Goal: Task Accomplishment & Management: Use online tool/utility

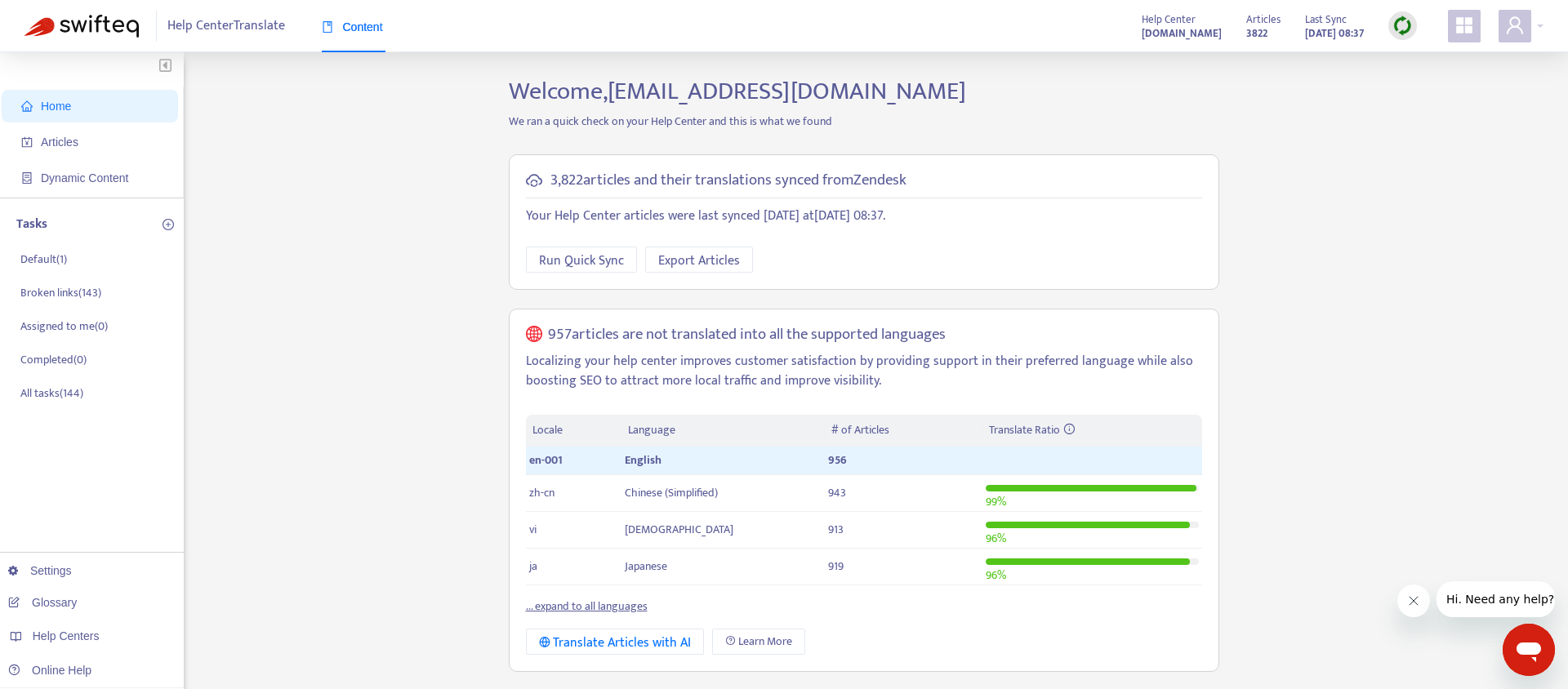
click at [1400, 31] on img at bounding box center [1402, 25] width 20 height 20
click at [1418, 92] on link "Full Sync" at bounding box center [1430, 85] width 59 height 19
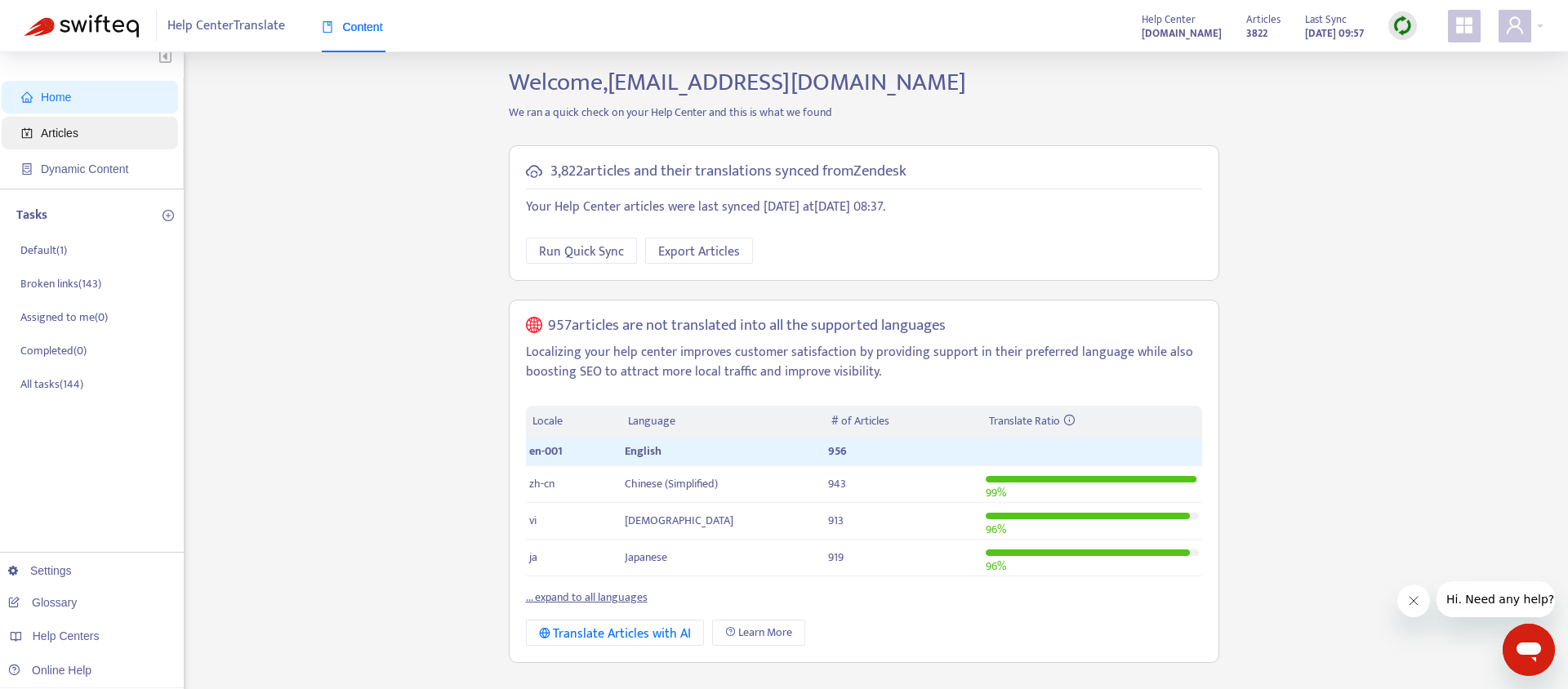
click at [69, 139] on span "Articles" at bounding box center [93, 133] width 144 height 33
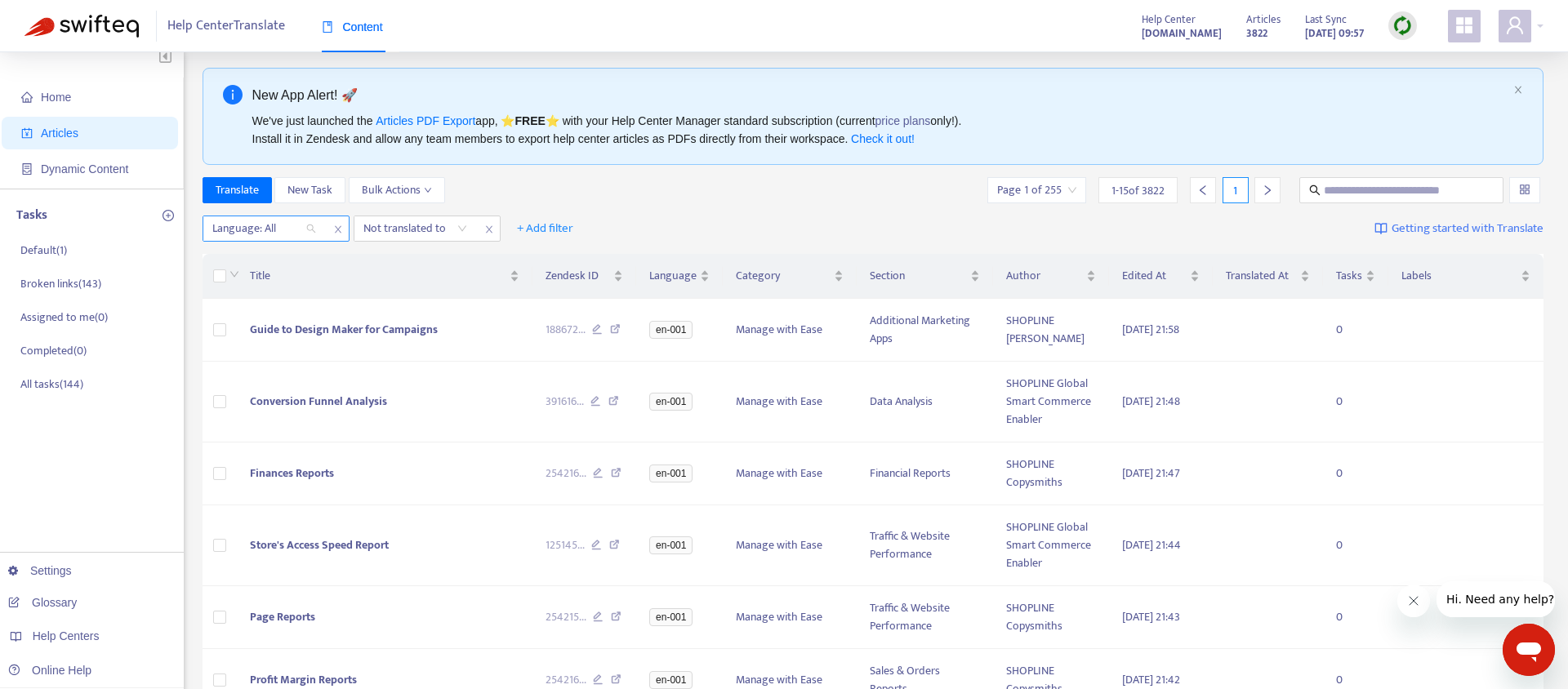
click at [268, 226] on div at bounding box center [256, 228] width 99 height 20
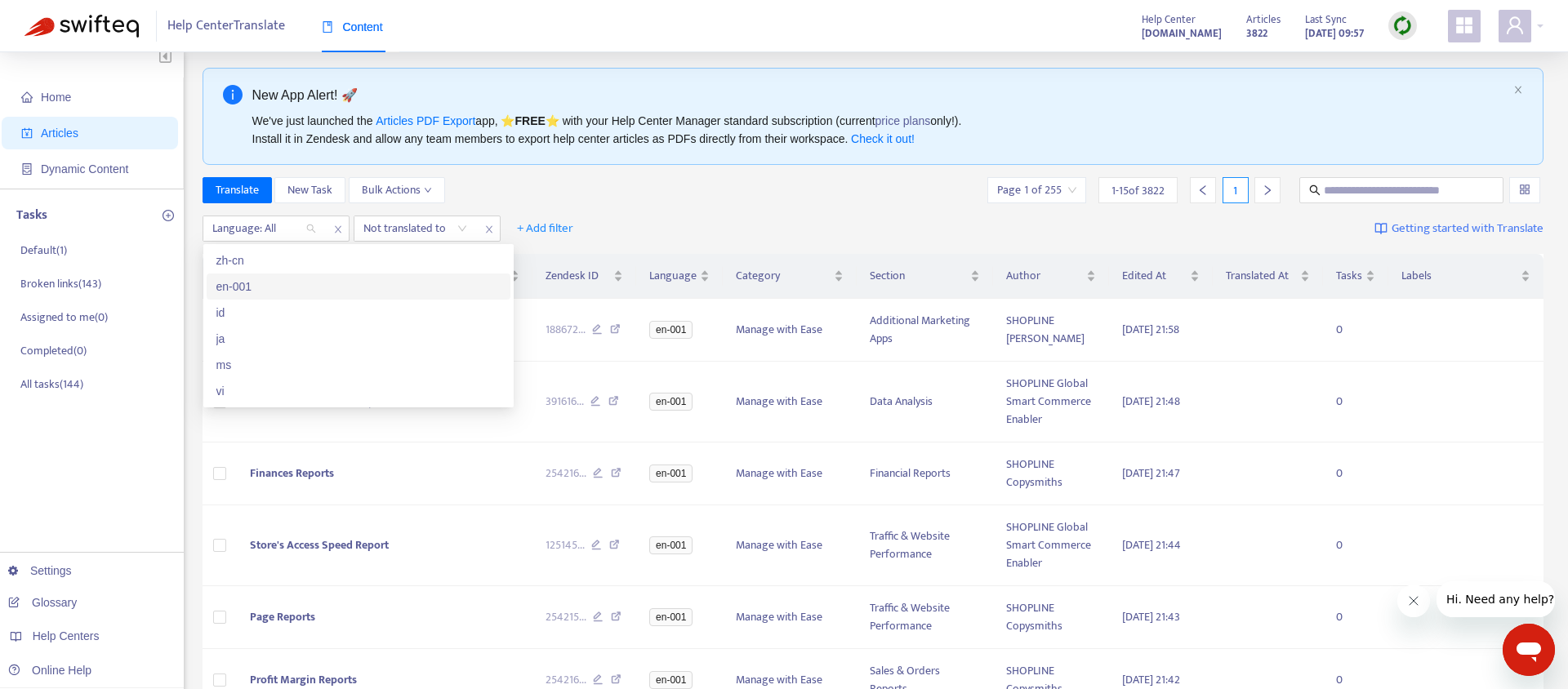
click at [252, 290] on div "en-001" at bounding box center [359, 287] width 284 height 18
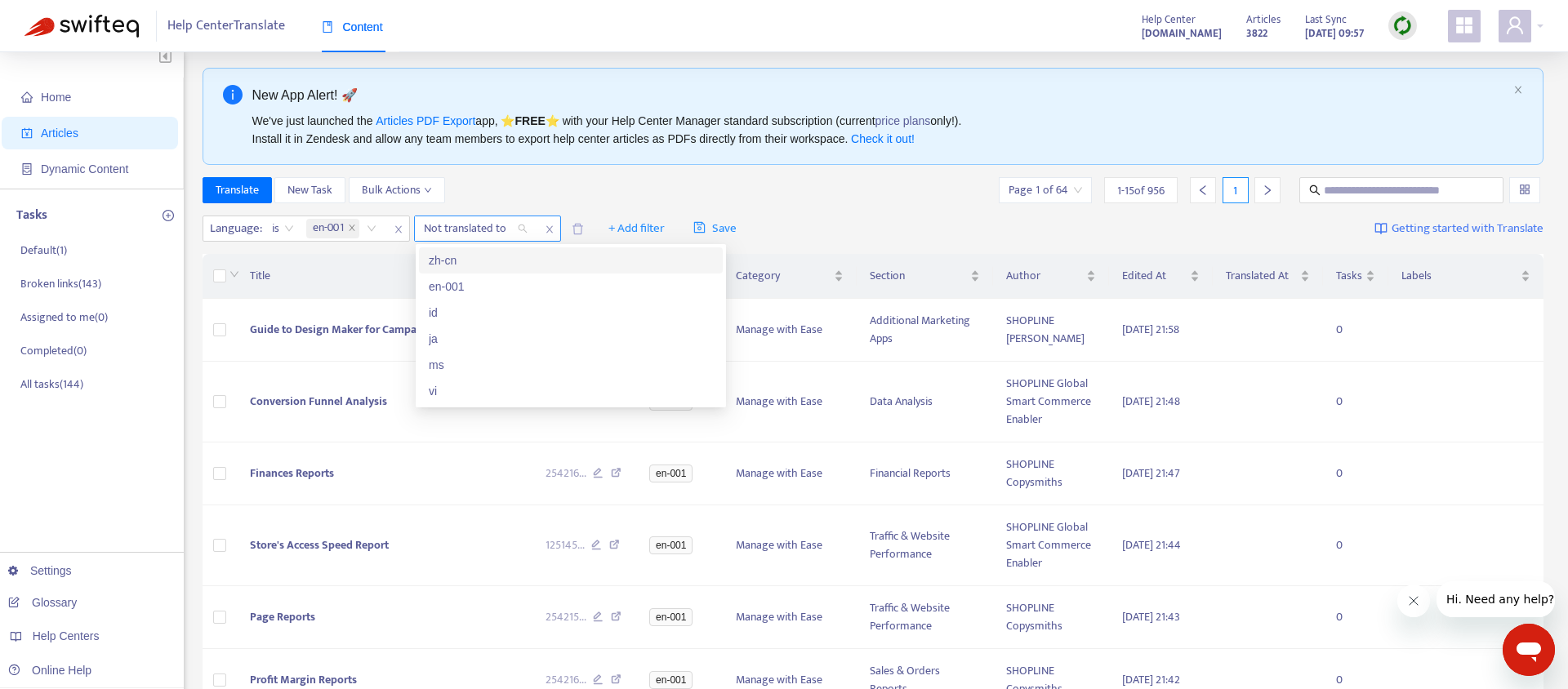
click at [499, 229] on div at bounding box center [467, 228] width 99 height 20
click at [449, 339] on div "ja" at bounding box center [571, 339] width 284 height 18
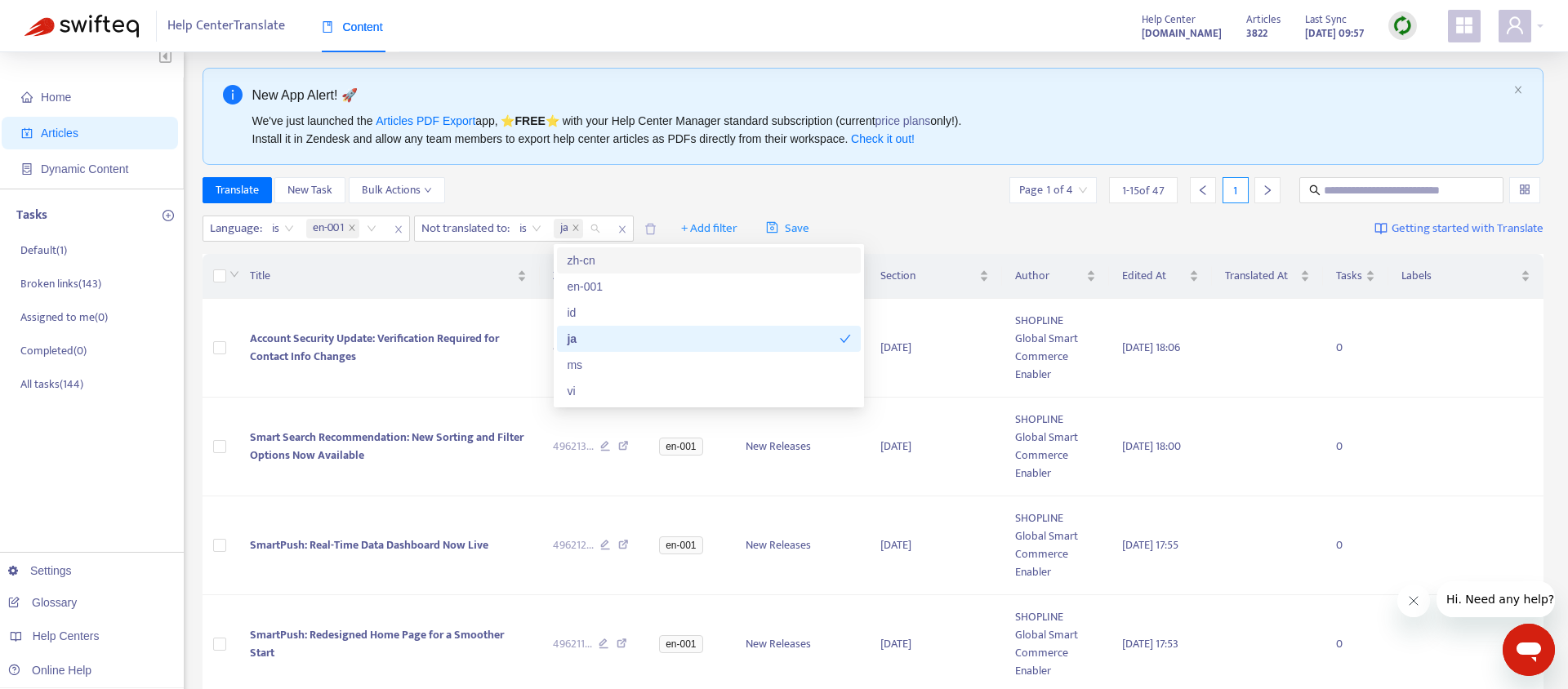
click at [749, 187] on div "Translate New Task Bulk Actions Page 1 of 4 1 - 15 of 47 1" at bounding box center [873, 190] width 1342 height 26
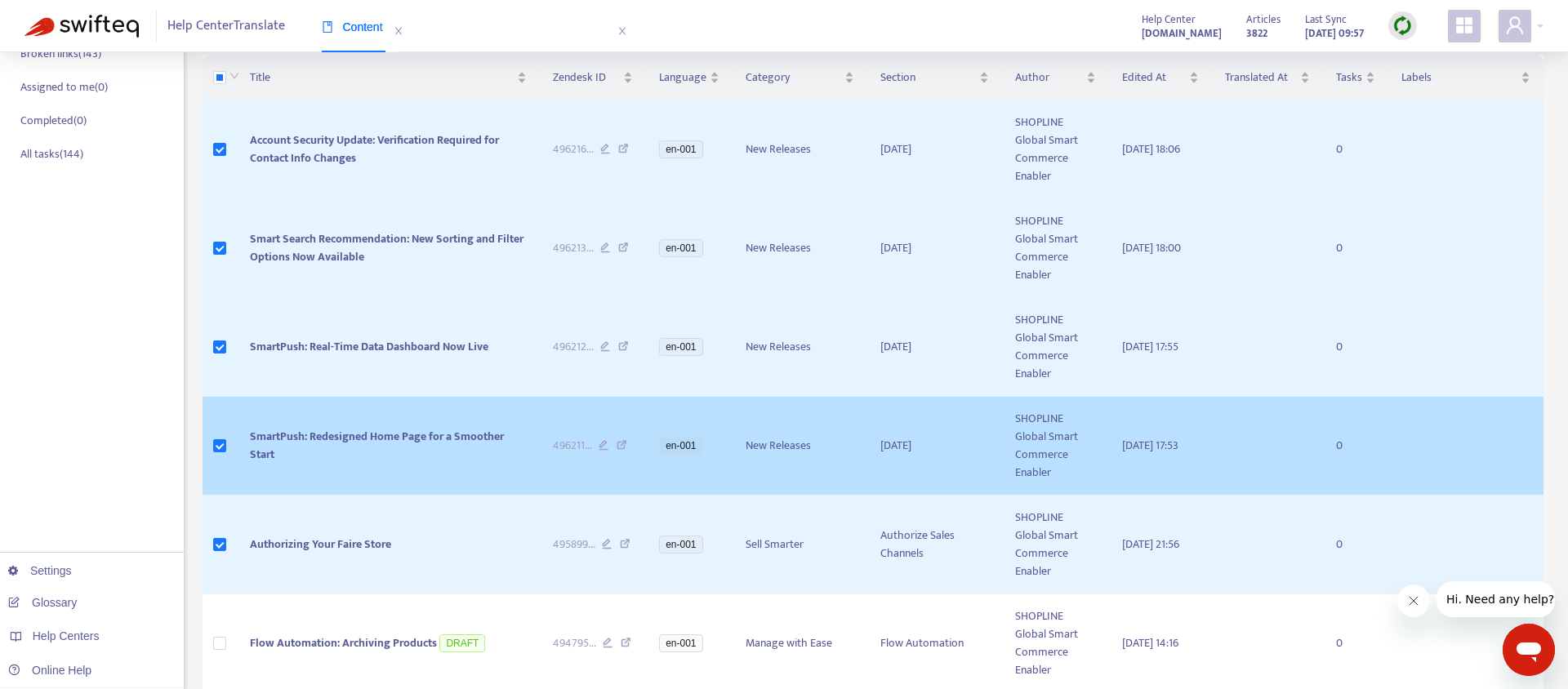
scroll to position [74, 0]
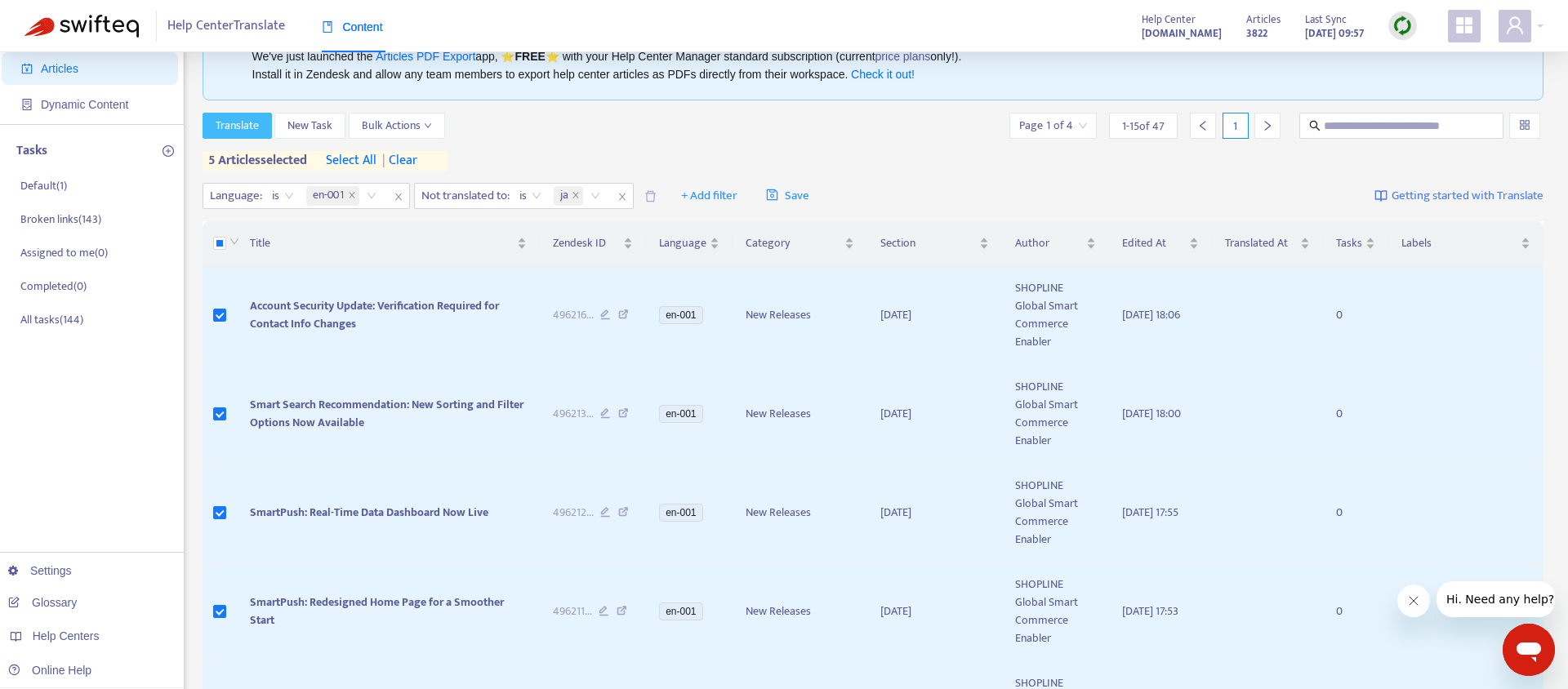
click at [231, 127] on span "Translate" at bounding box center [237, 126] width 44 height 18
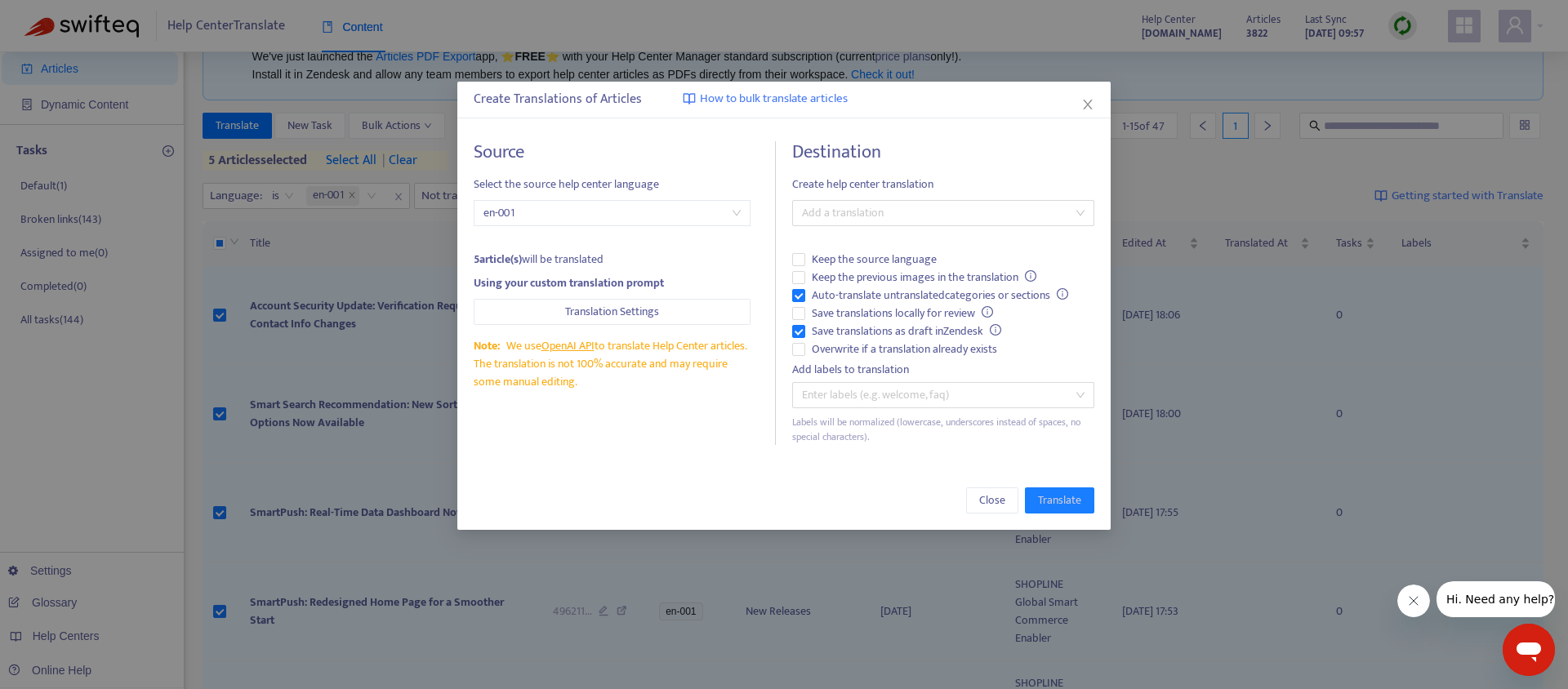
click at [880, 501] on div "Close Translate" at bounding box center [783, 500] width 621 height 26
click at [664, 413] on div "Source Select the source help center language en-001 5 article(s) will be trans…" at bounding box center [624, 293] width 302 height 304
click at [962, 481] on div "Close Translate" at bounding box center [784, 501] width 653 height 59
click at [979, 501] on span "Close" at bounding box center [992, 501] width 26 height 18
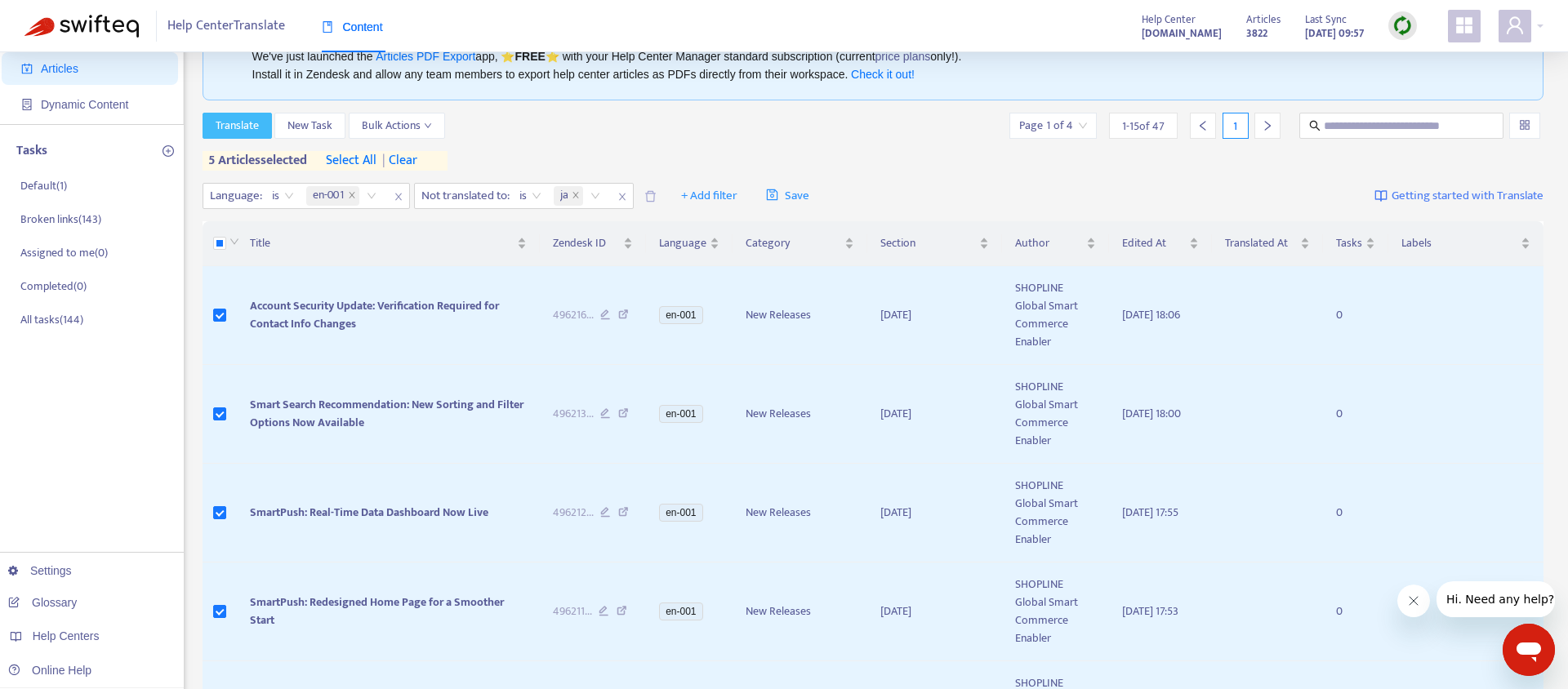
click at [249, 120] on span "Translate" at bounding box center [237, 126] width 44 height 18
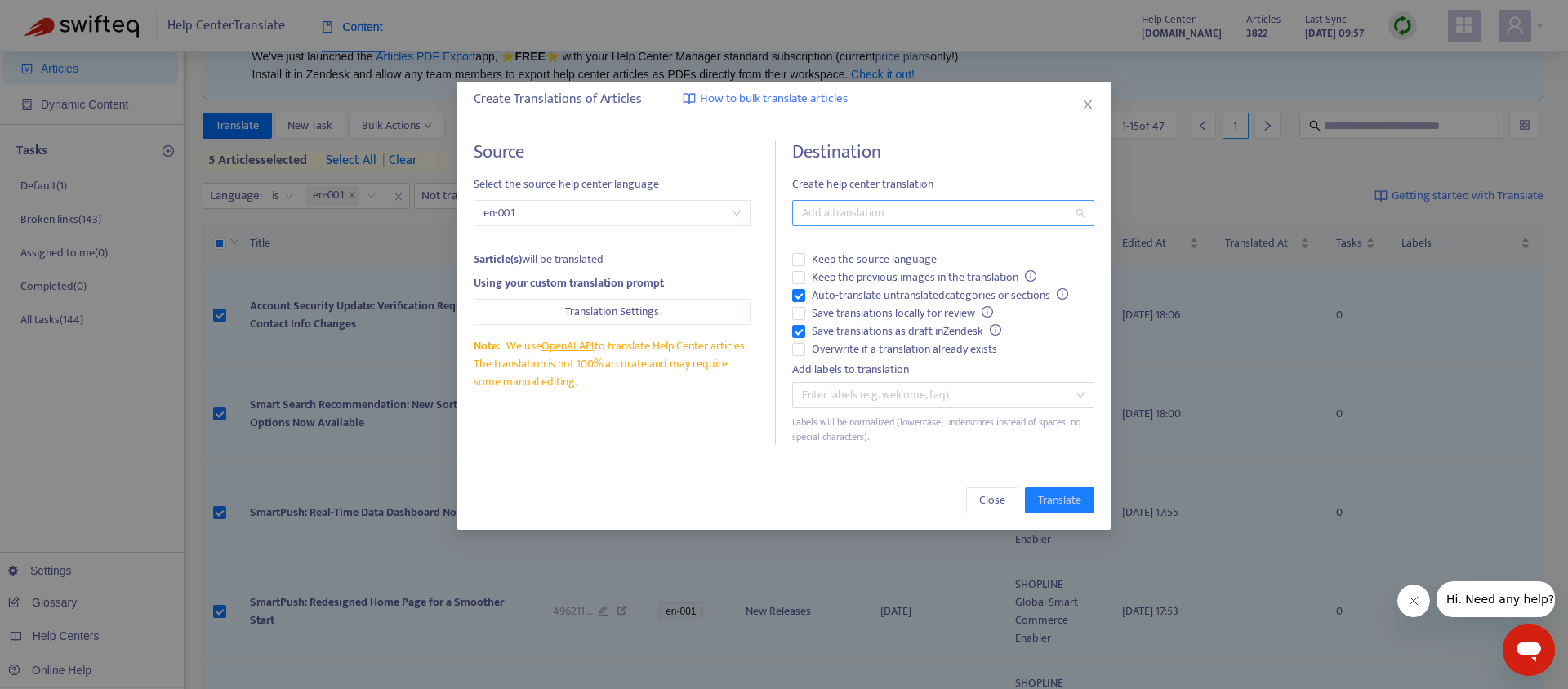
click at [949, 220] on div at bounding box center [935, 213] width 278 height 20
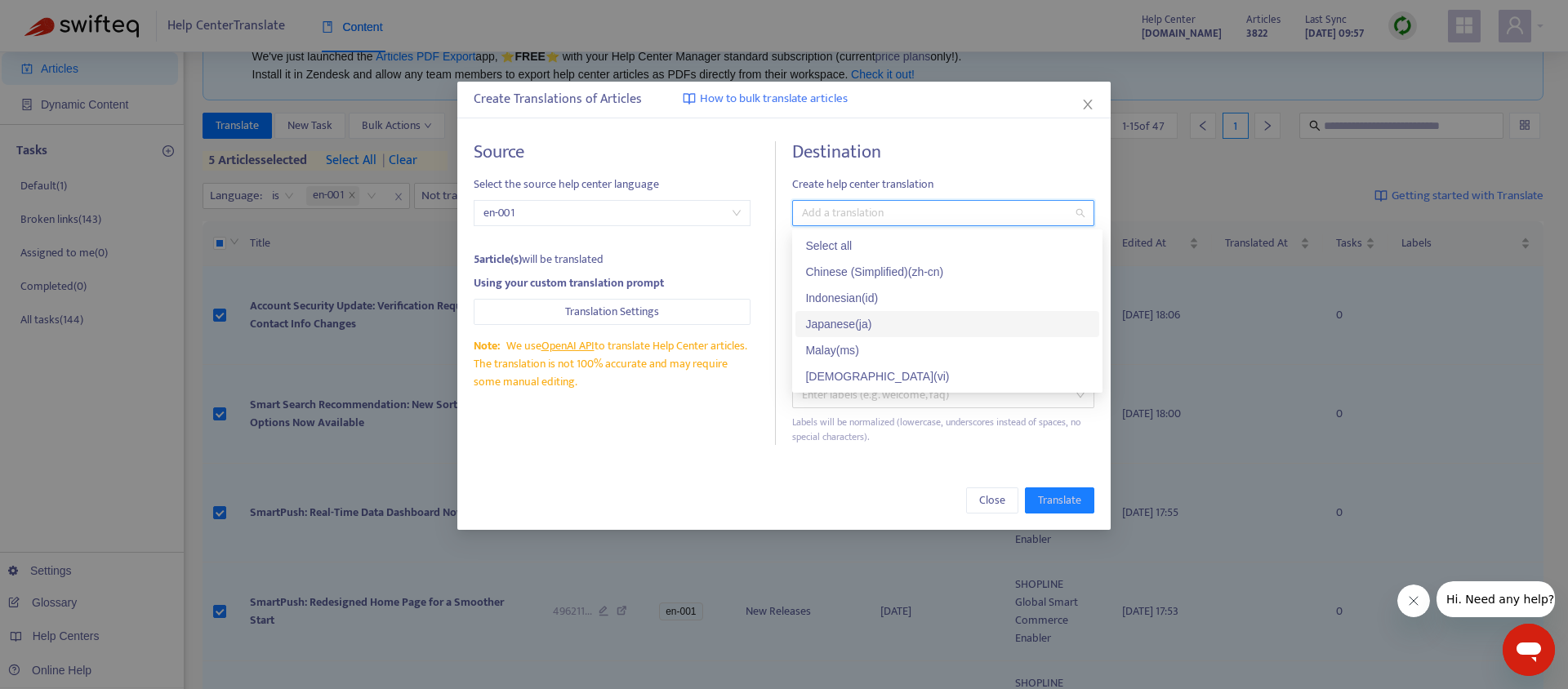
click at [905, 320] on div "Japanese ( ja )" at bounding box center [947, 324] width 284 height 18
click at [843, 528] on div "Close Translate" at bounding box center [784, 501] width 653 height 59
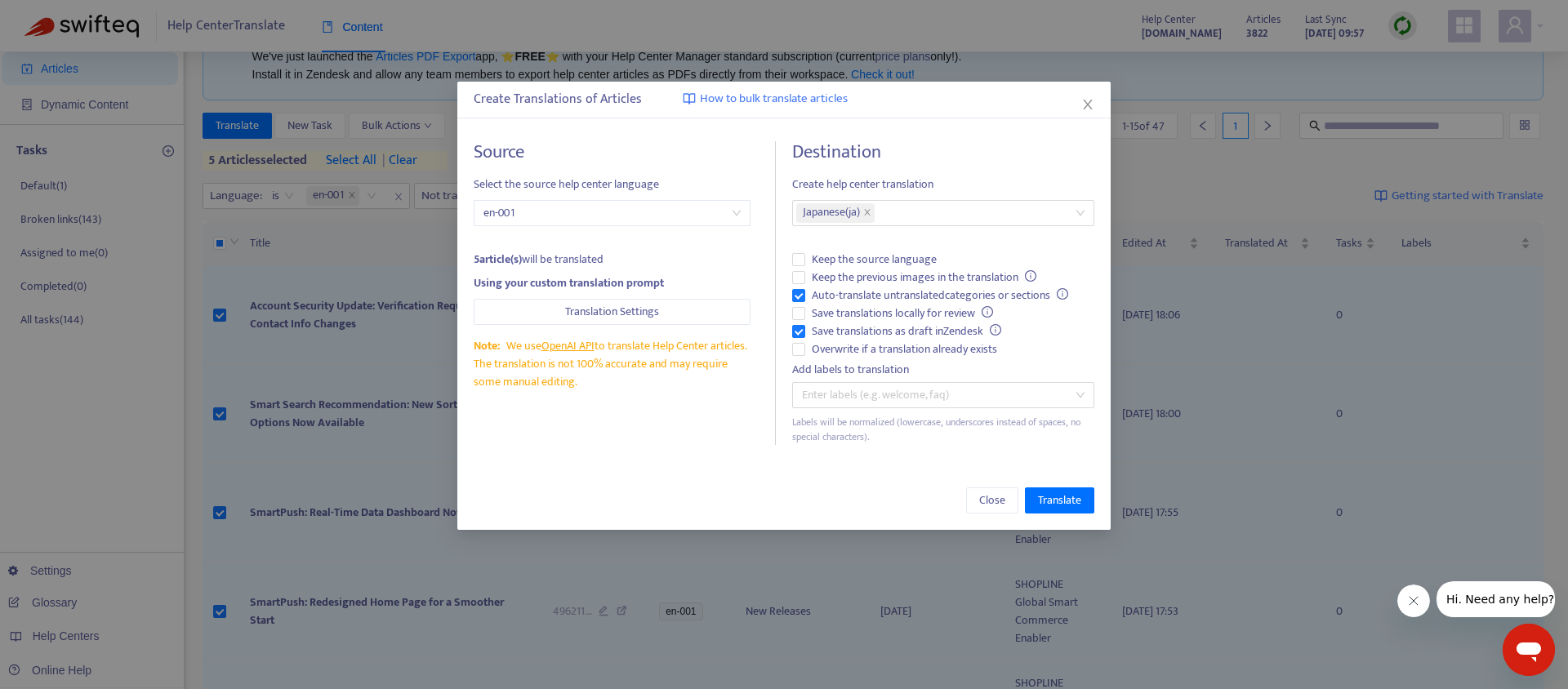
click at [1059, 485] on div "Close Translate" at bounding box center [784, 501] width 653 height 59
click at [1059, 499] on span "Translate" at bounding box center [1059, 501] width 44 height 18
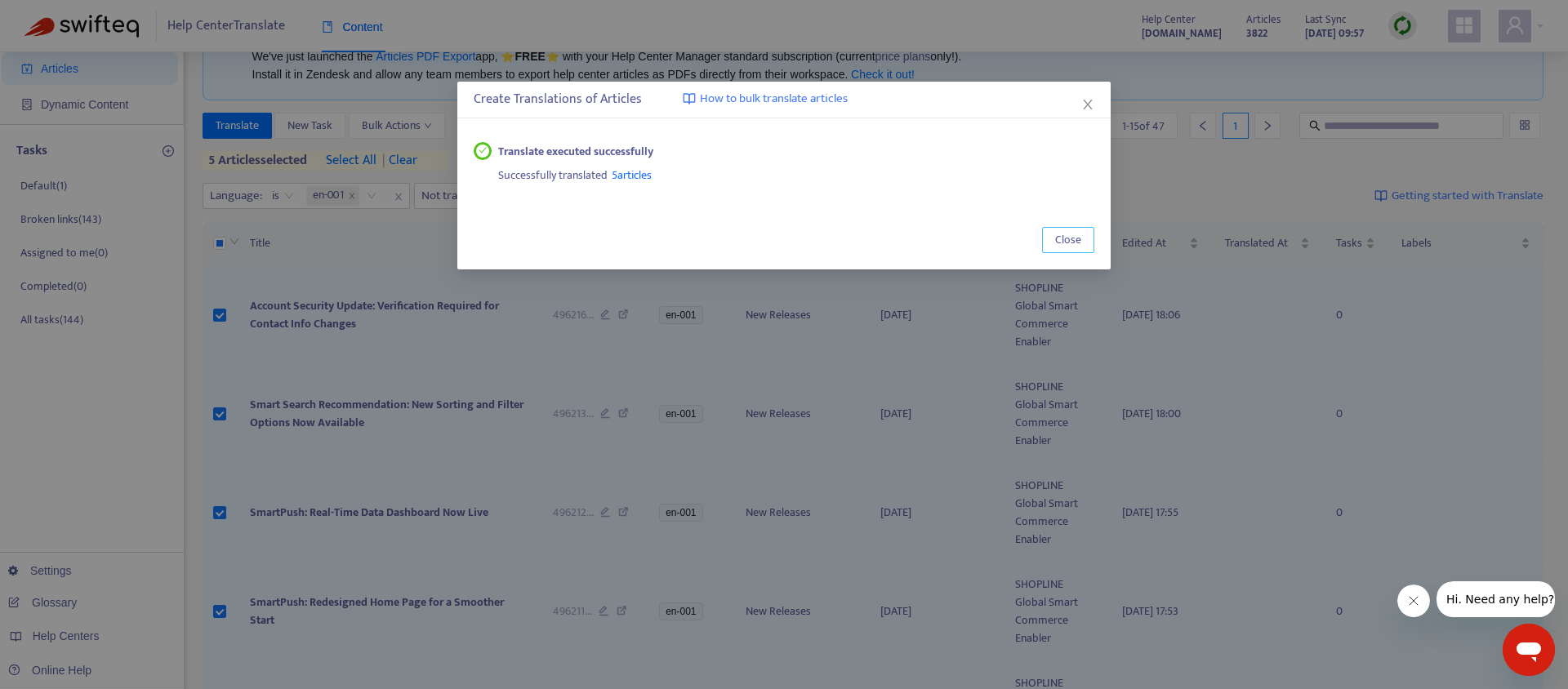
click at [1073, 235] on span "Close" at bounding box center [1067, 240] width 26 height 18
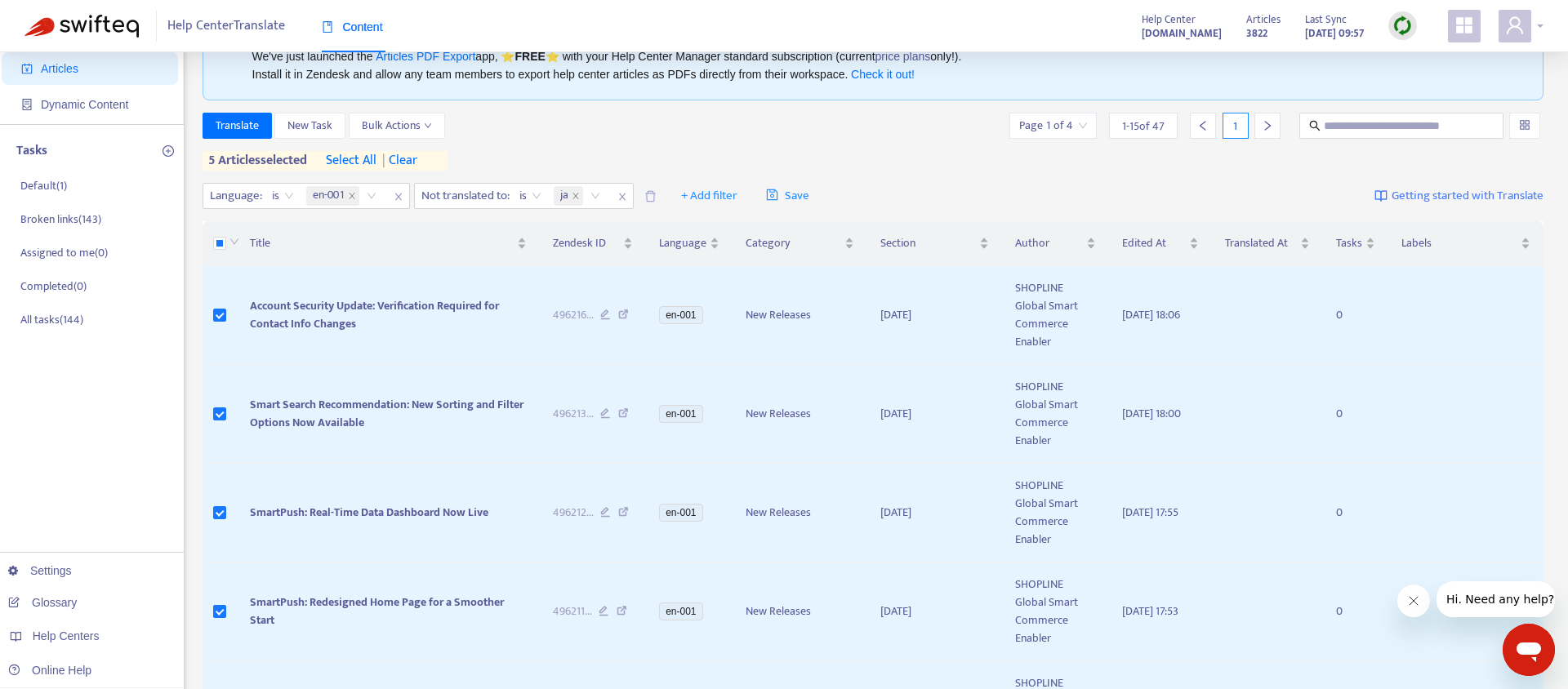
click at [1507, 36] on span at bounding box center [1515, 26] width 33 height 33
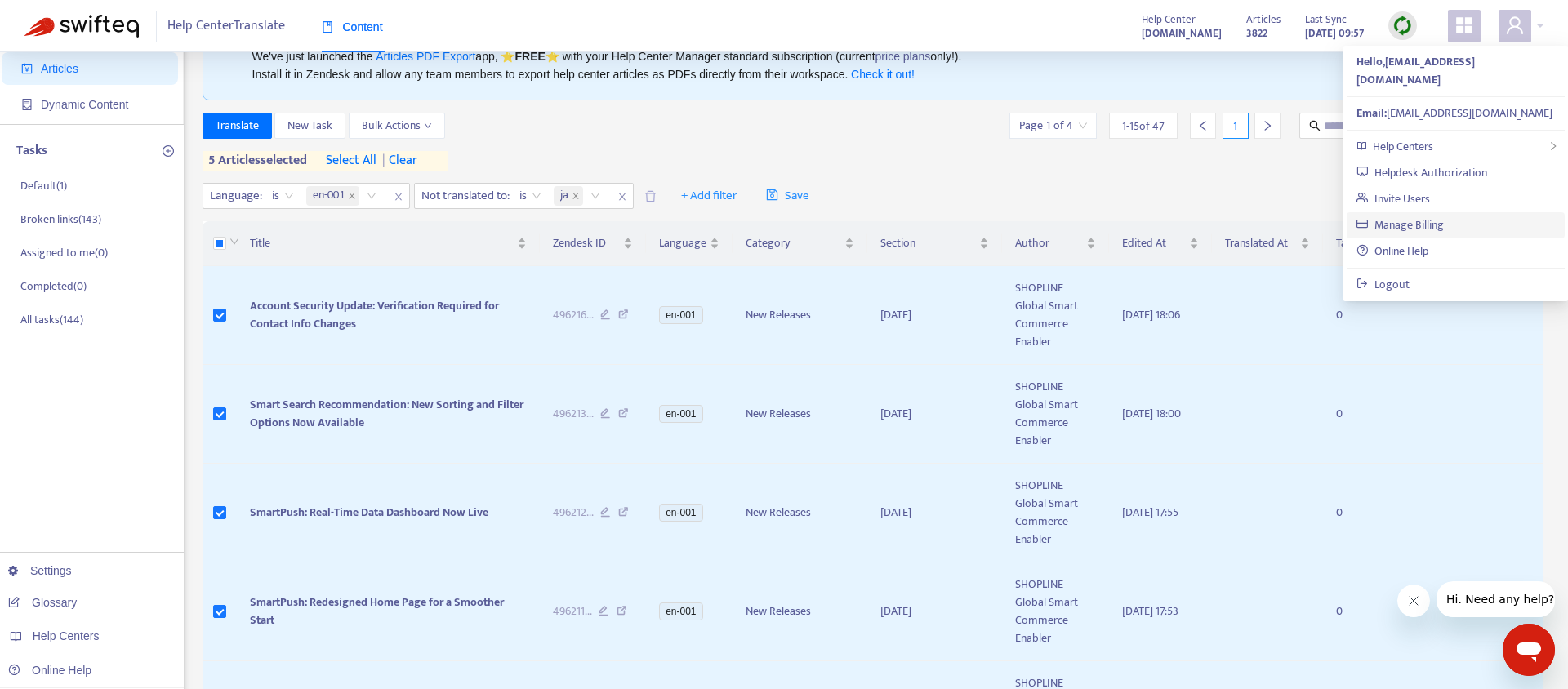
click at [1379, 216] on link "Manage Billing" at bounding box center [1400, 225] width 87 height 19
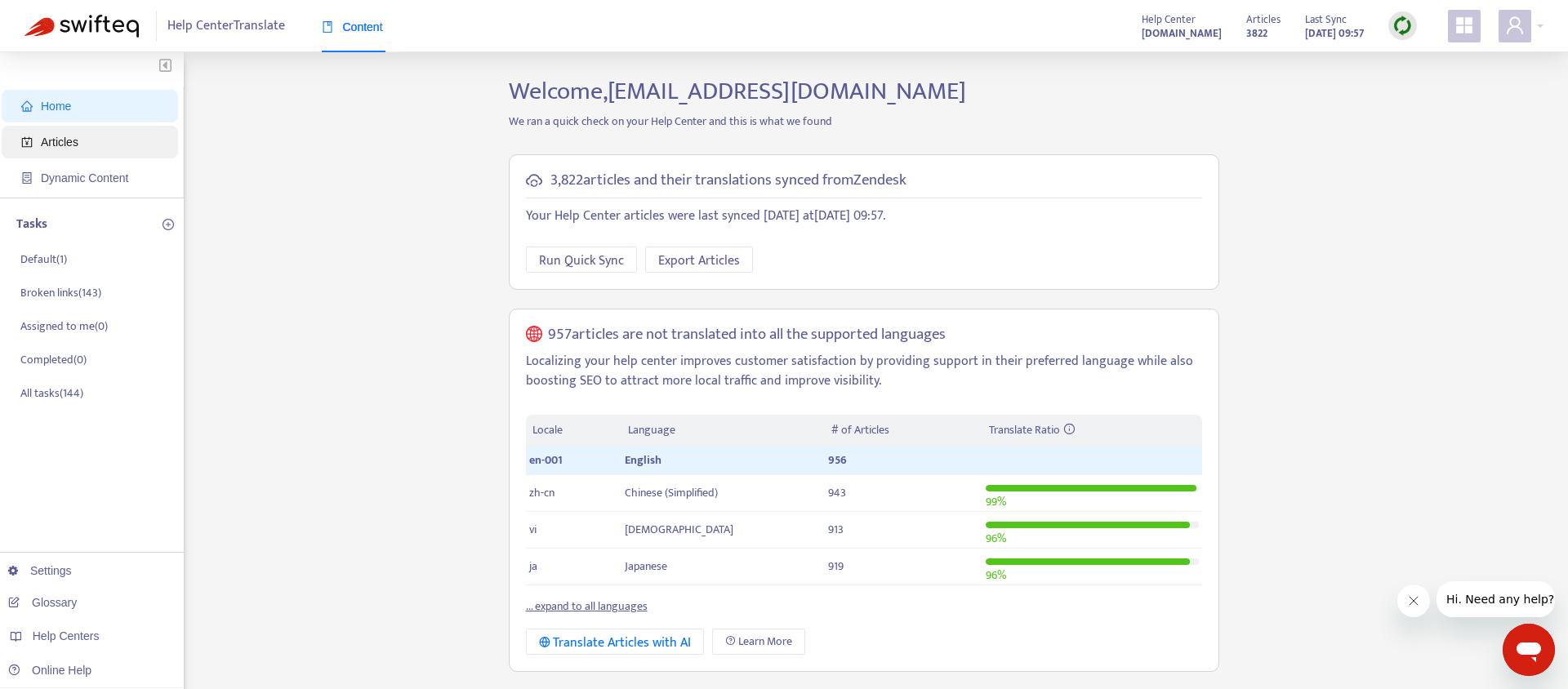
click at [99, 152] on span "Articles" at bounding box center [93, 142] width 144 height 33
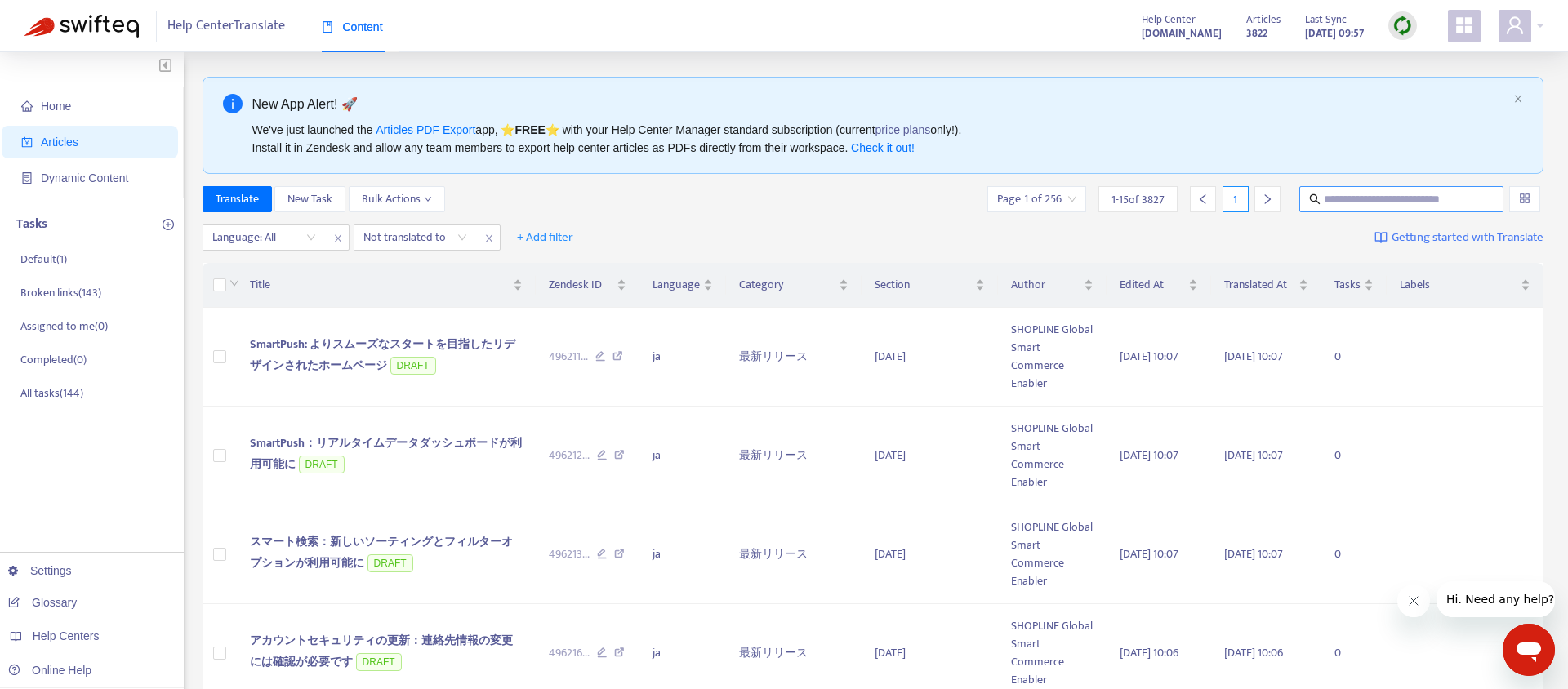
click at [1365, 198] on input "text" at bounding box center [1402, 199] width 157 height 18
type input "********"
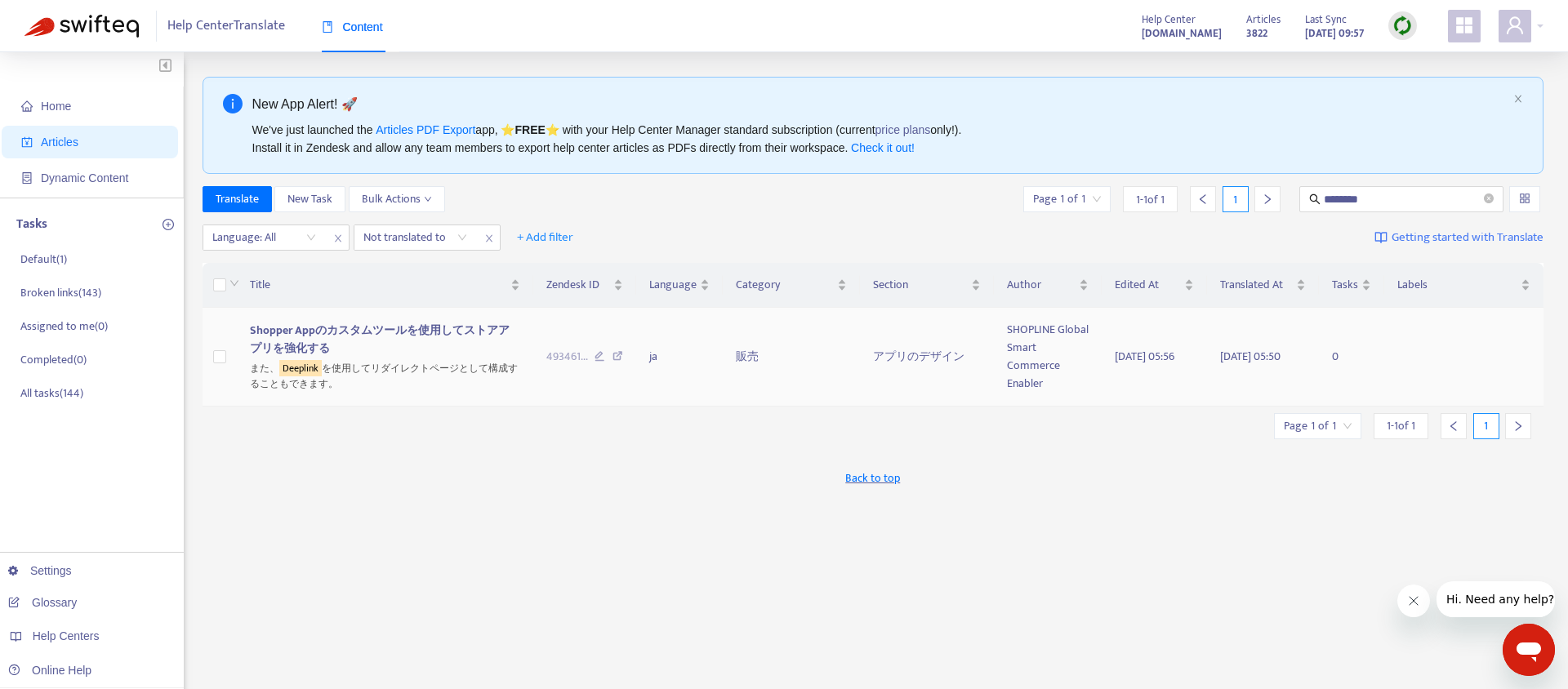
click at [787, 371] on td "販売" at bounding box center [791, 357] width 138 height 99
click at [488, 324] on span "Shopper Appのカスタムツールを使用してストアアプリを強化する" at bounding box center [379, 338] width 259 height 36
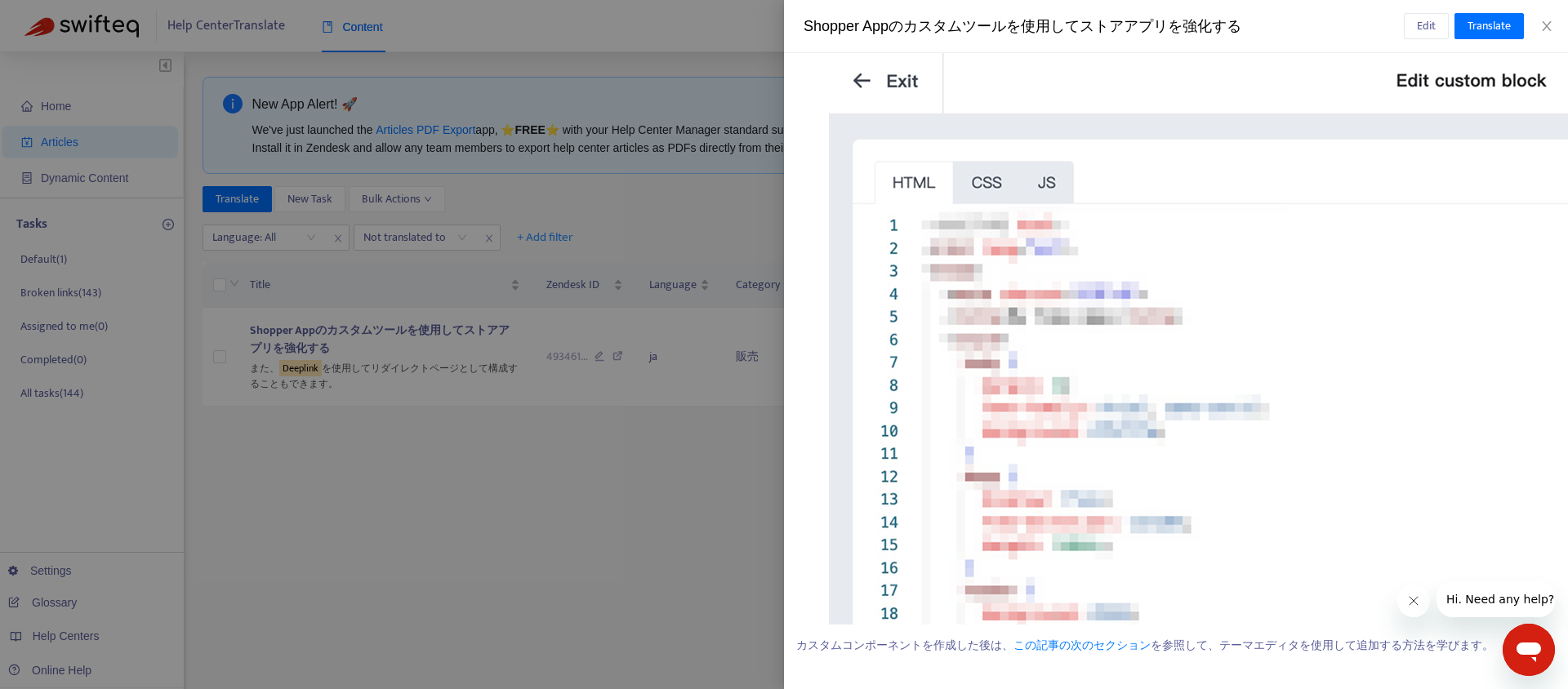
scroll to position [4660, 7]
